Goal: Find specific page/section: Find specific page/section

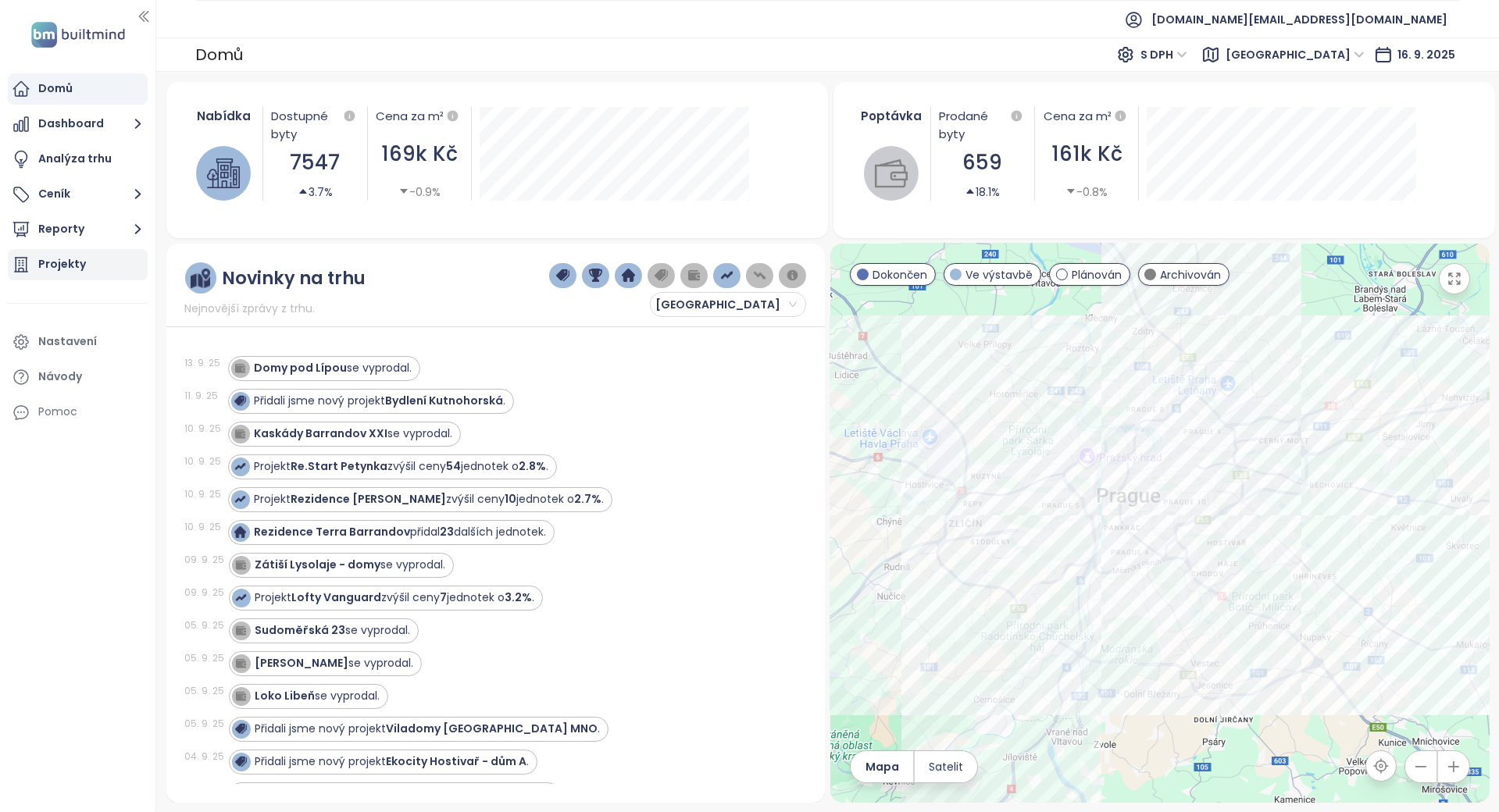
click at [117, 270] on div "Projekty" at bounding box center [78, 264] width 140 height 32
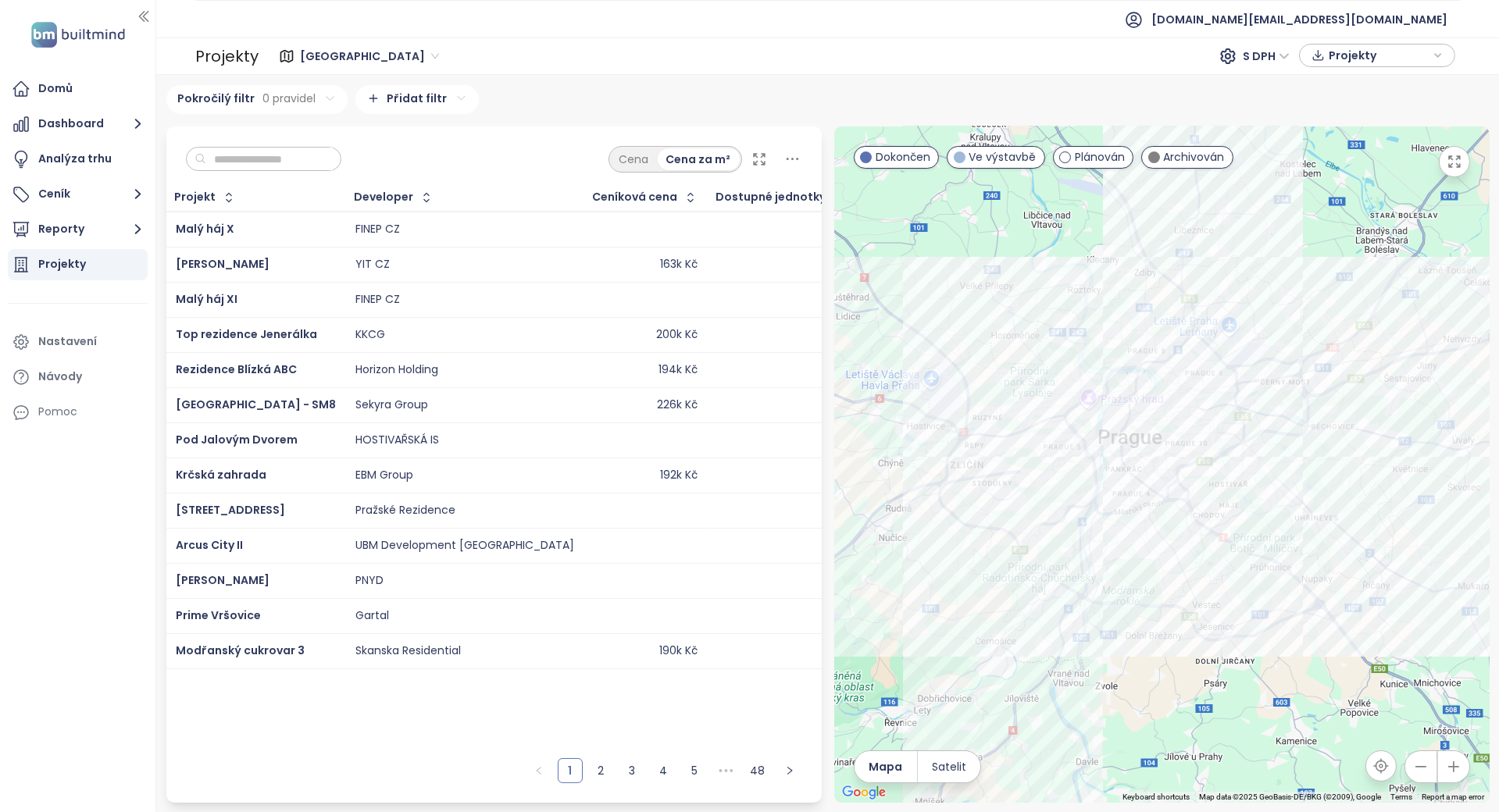
click at [265, 150] on input "text" at bounding box center [269, 159] width 127 height 23
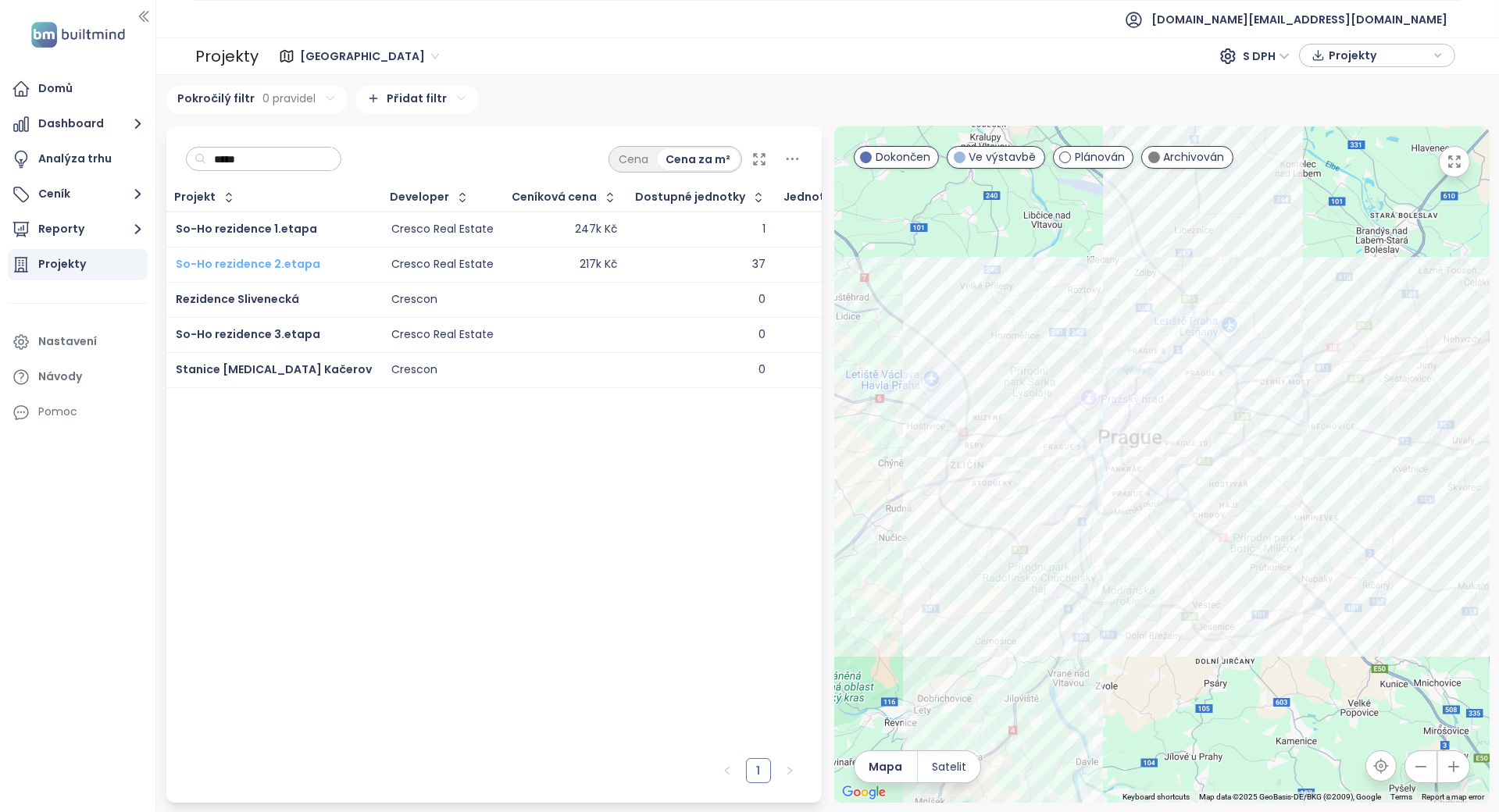
type input "*****"
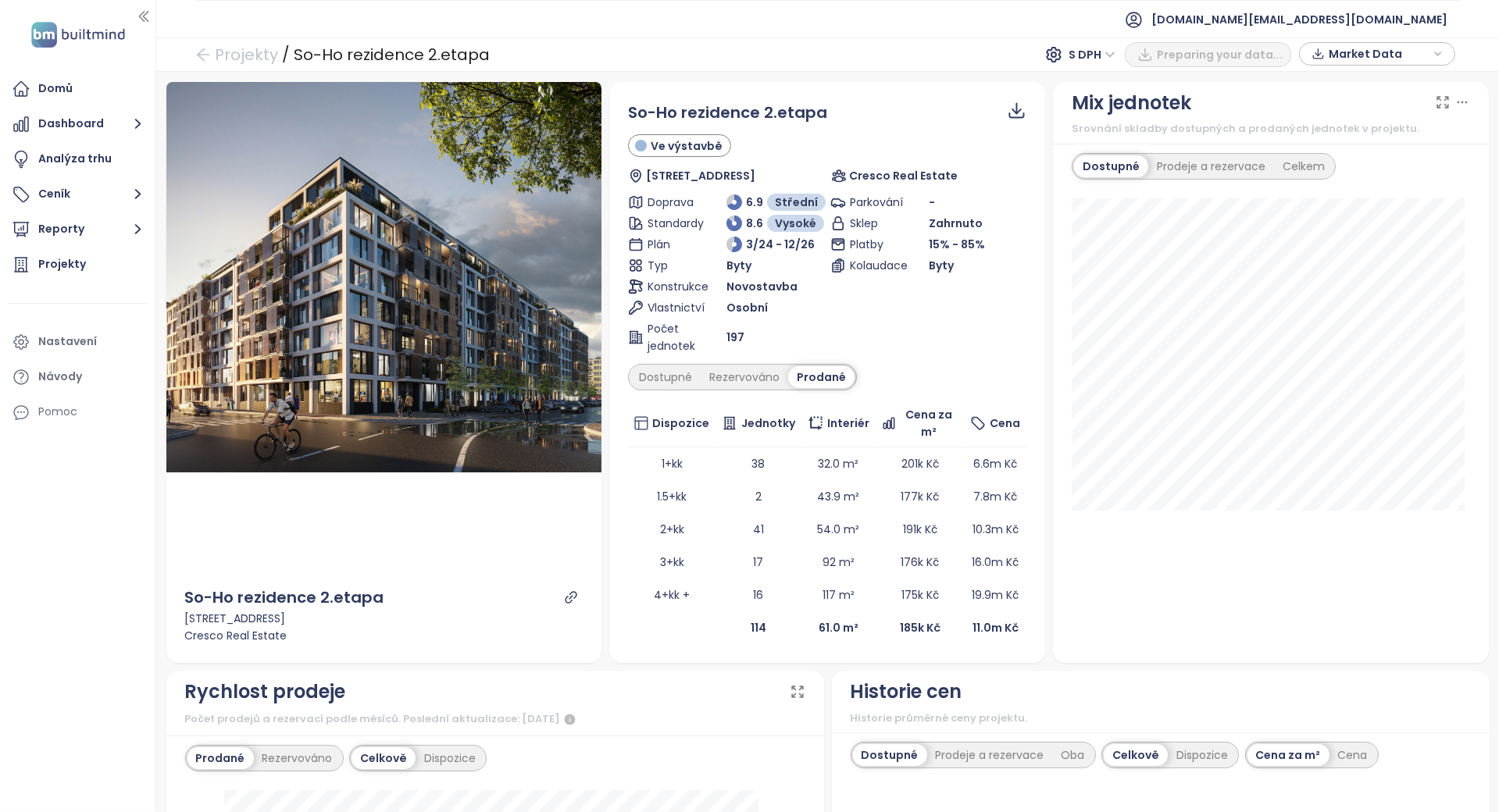
scroll to position [416, 0]
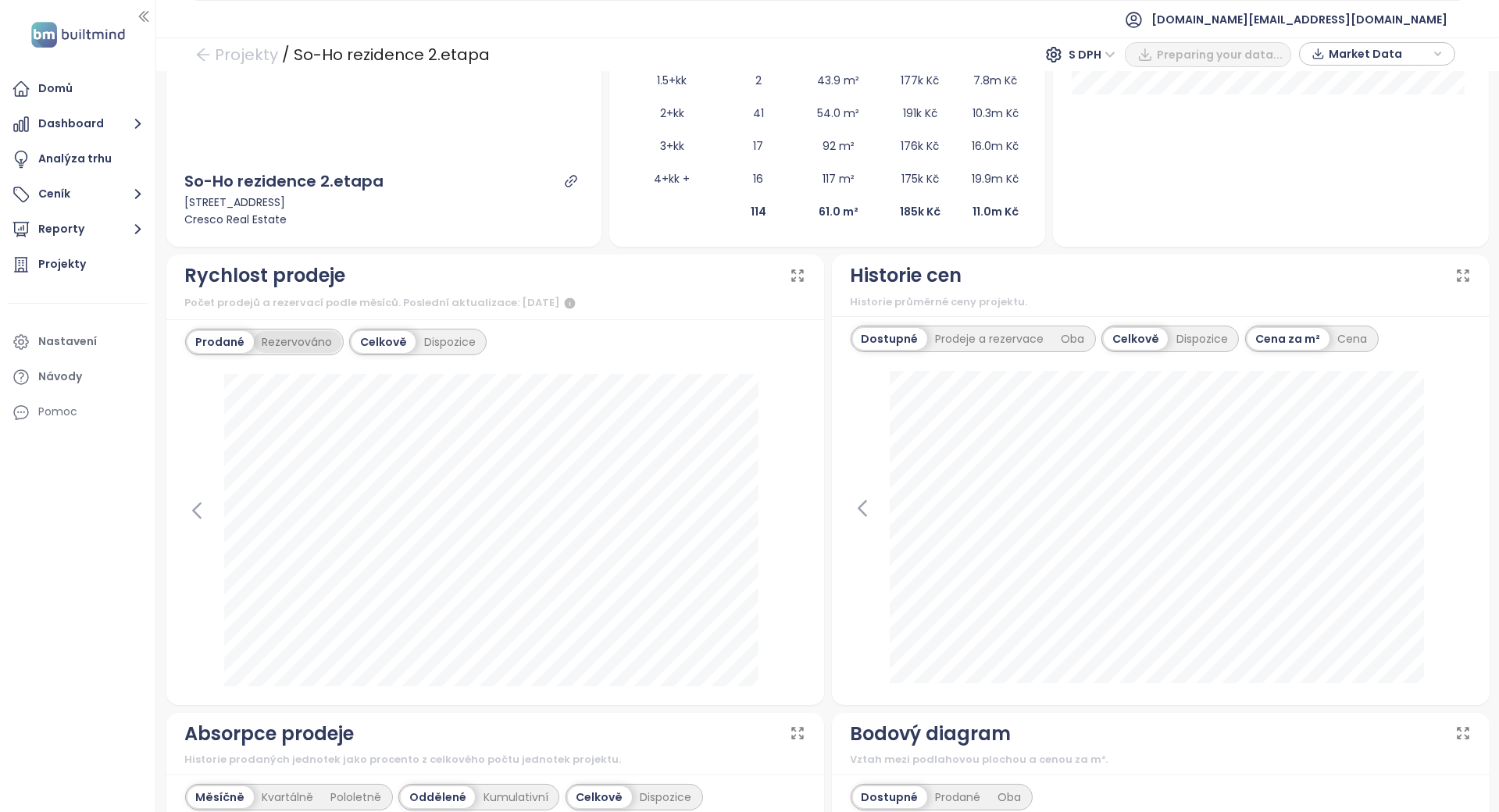
click at [319, 345] on div "Rezervováno" at bounding box center [297, 342] width 87 height 22
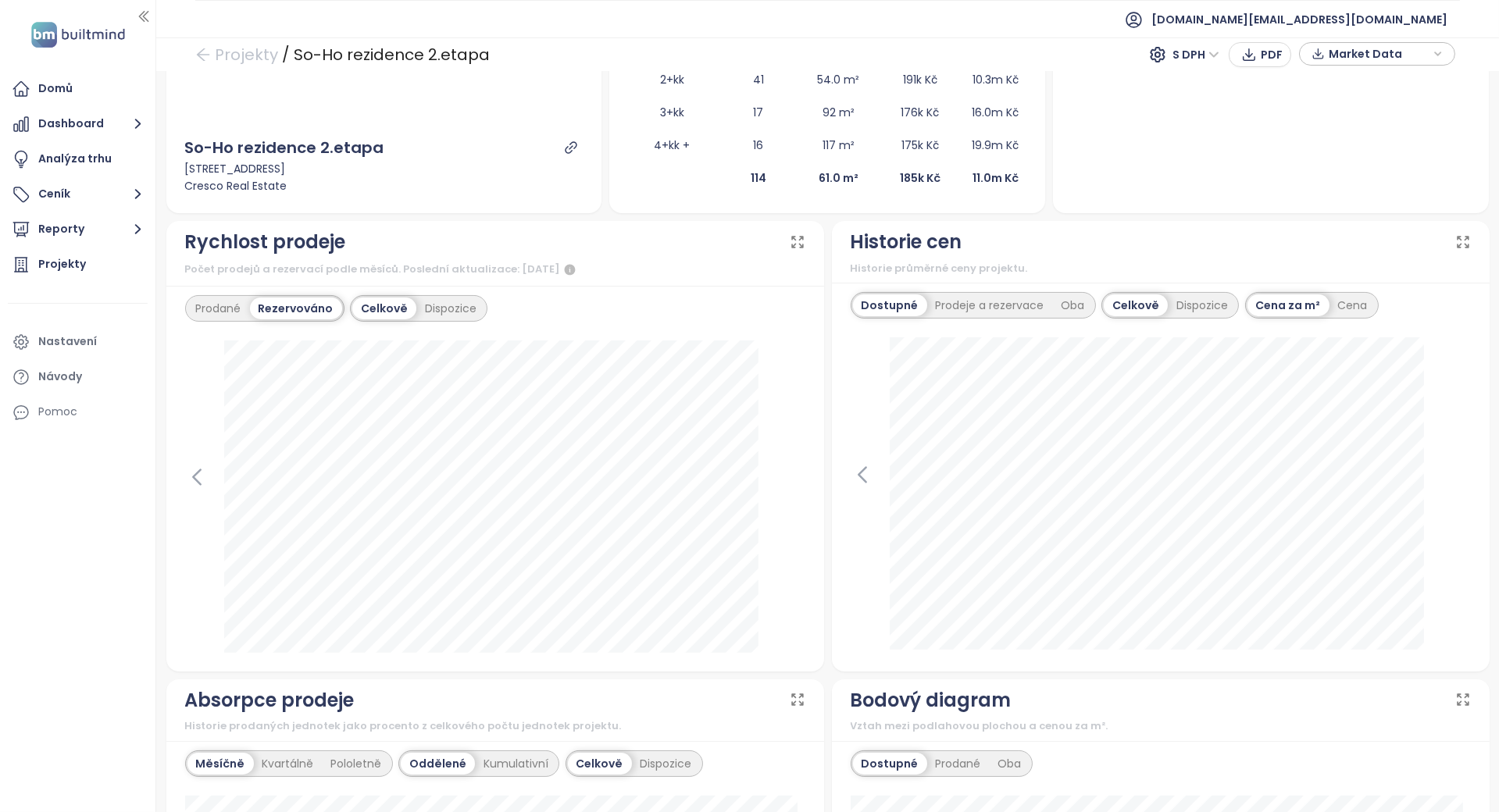
scroll to position [520, 0]
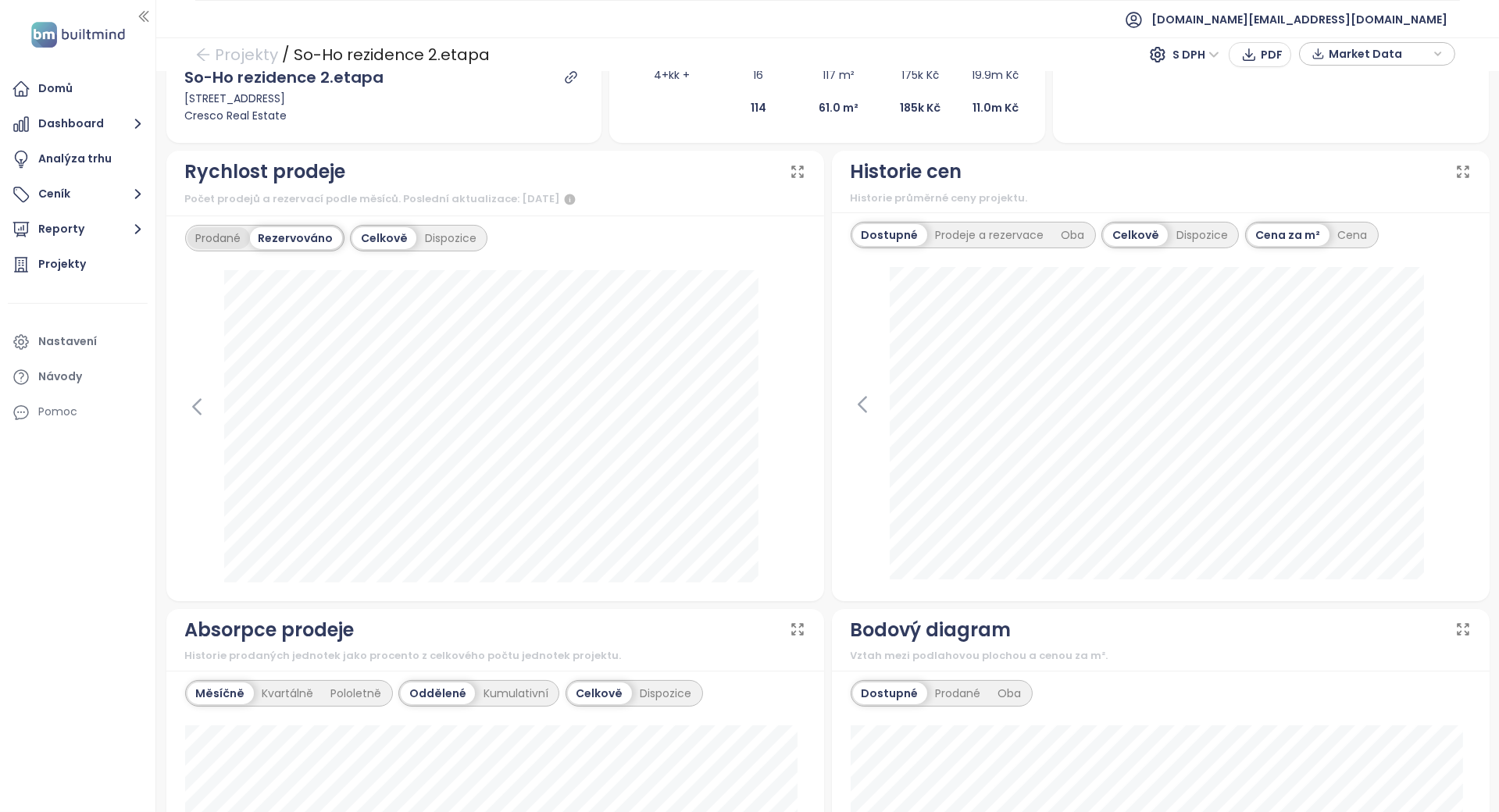
click at [218, 232] on div "Prodané" at bounding box center [218, 238] width 62 height 22
click at [270, 231] on div "Rezervováno" at bounding box center [297, 238] width 87 height 22
click at [221, 239] on div "Prodané" at bounding box center [218, 238] width 62 height 22
click at [654, 193] on div "Počet prodejů a rezervací podle měsíců. Poslední aktualizace: September 11 2025" at bounding box center [495, 200] width 621 height 19
click at [270, 233] on div "Rezervováno" at bounding box center [297, 238] width 87 height 22
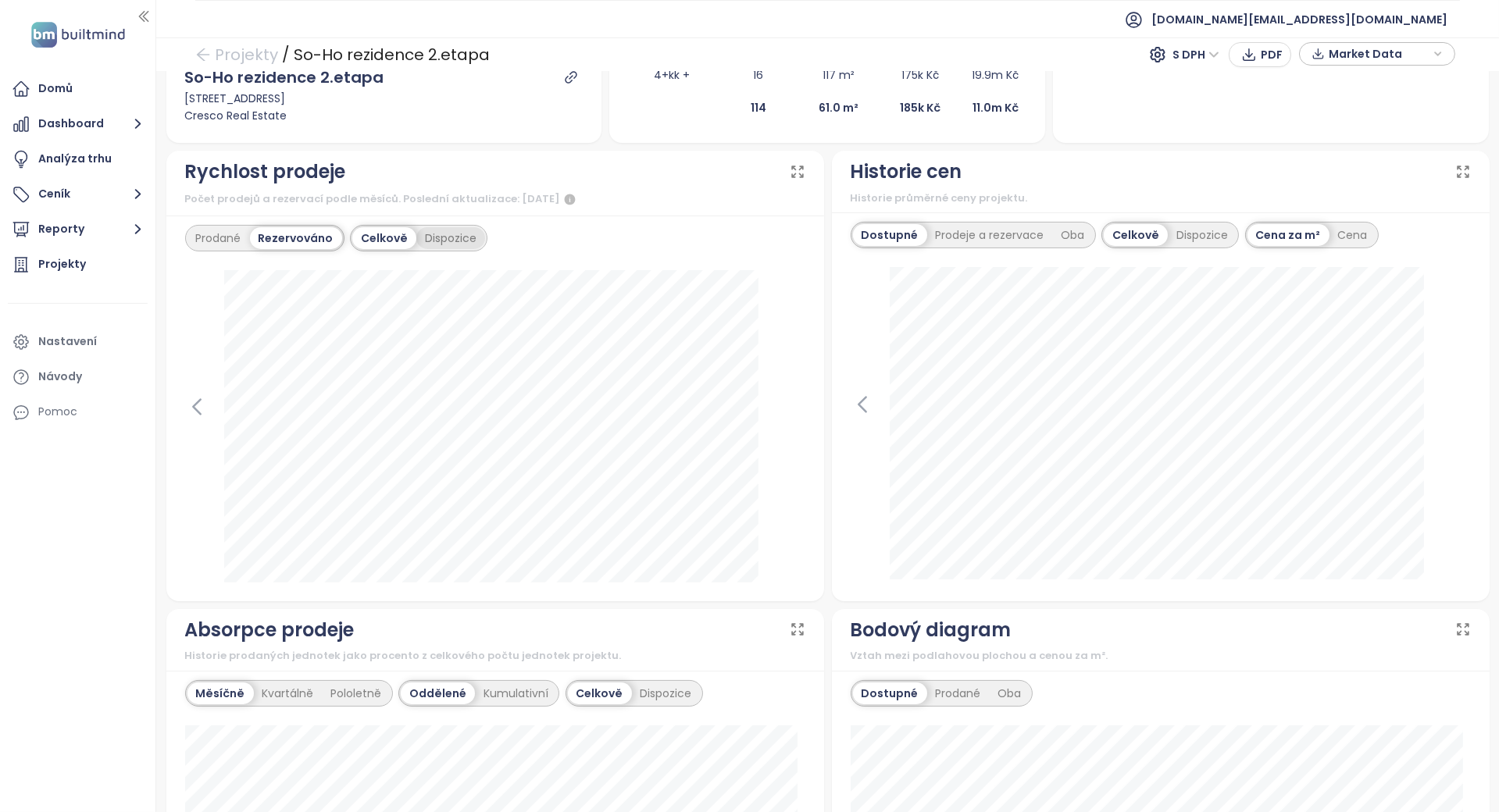
click at [446, 238] on div "Dispozice" at bounding box center [450, 238] width 69 height 22
click at [394, 238] on div "Celkově" at bounding box center [382, 238] width 61 height 22
click at [246, 232] on div "Prodané" at bounding box center [218, 238] width 62 height 22
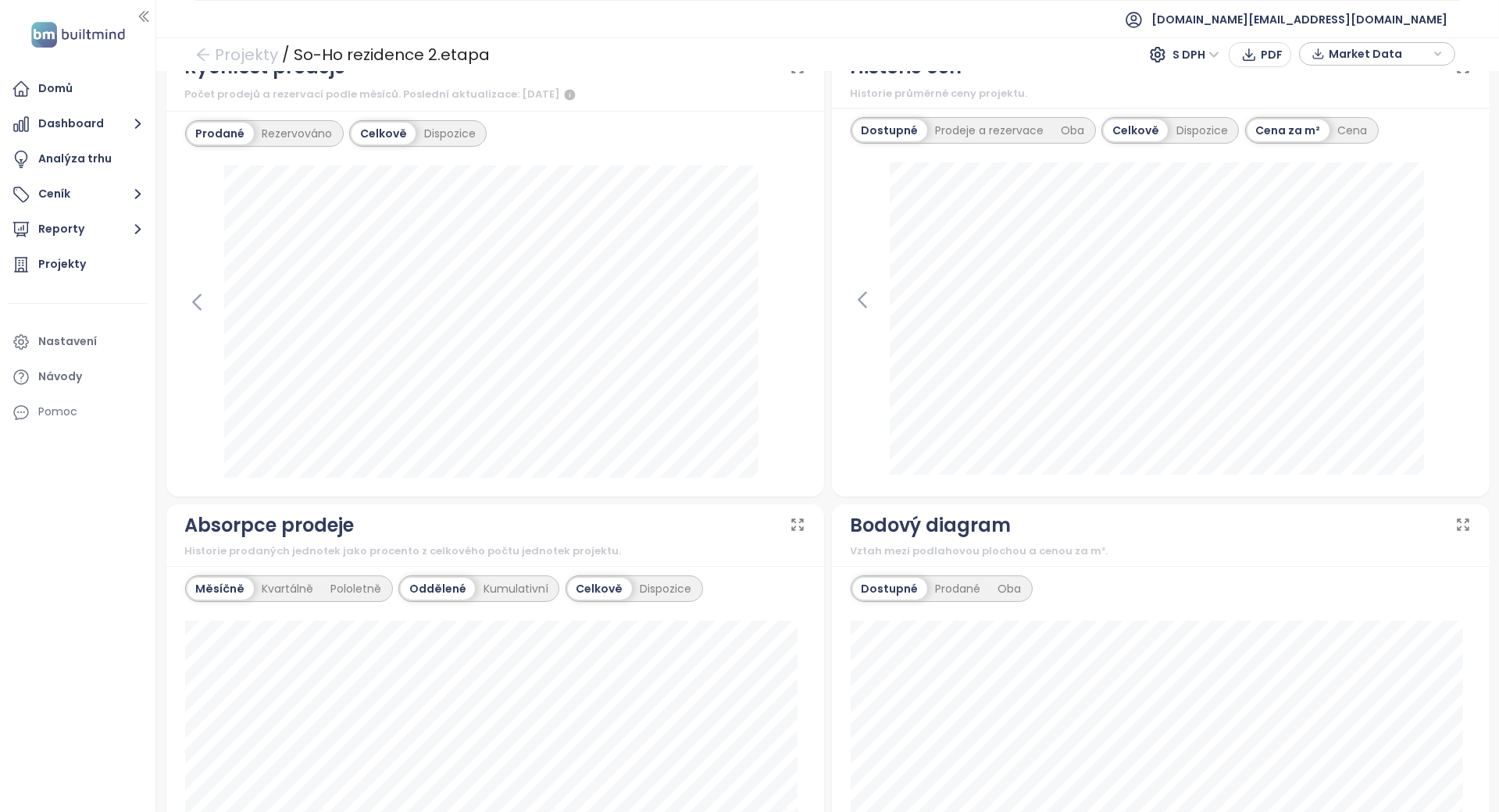
scroll to position [0, 0]
